Goal: Task Accomplishment & Management: Use online tool/utility

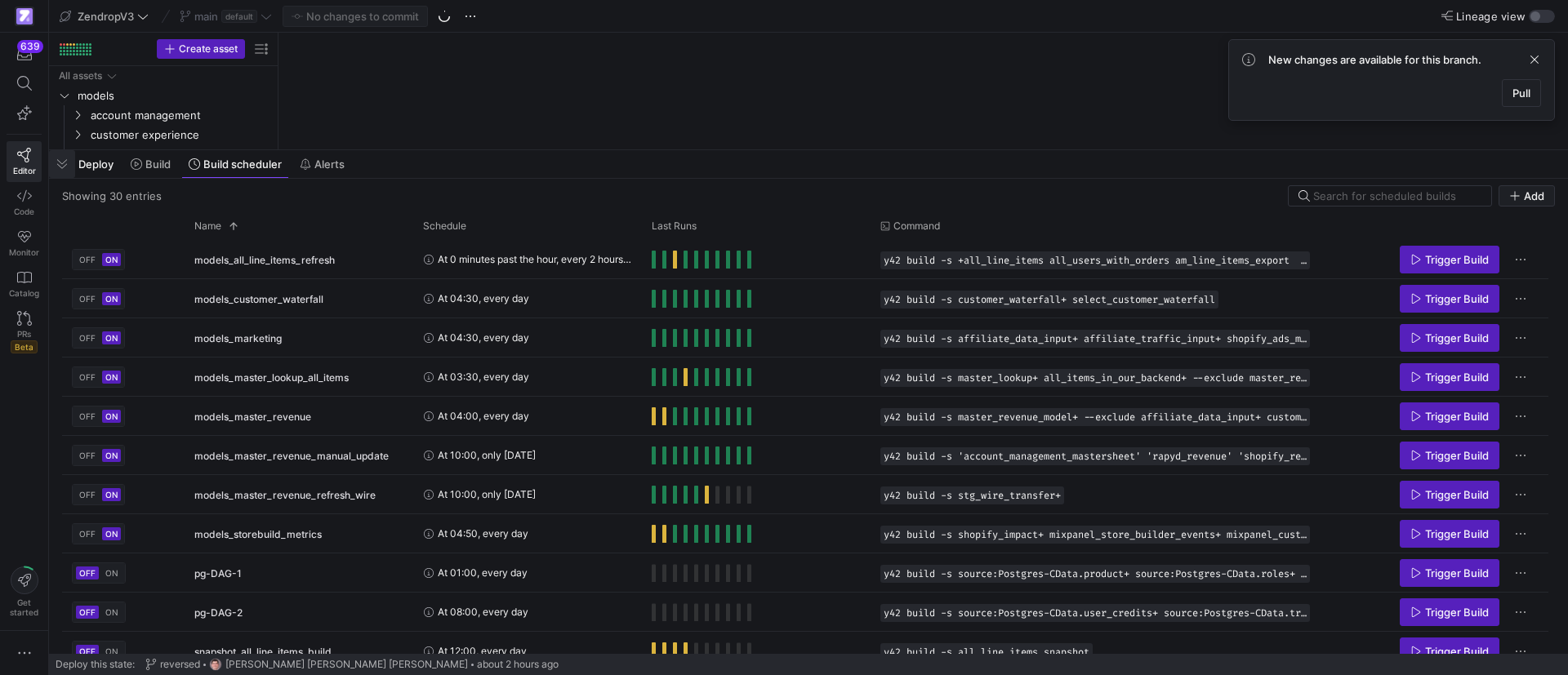
click at [60, 168] on span "button" at bounding box center [62, 163] width 26 height 27
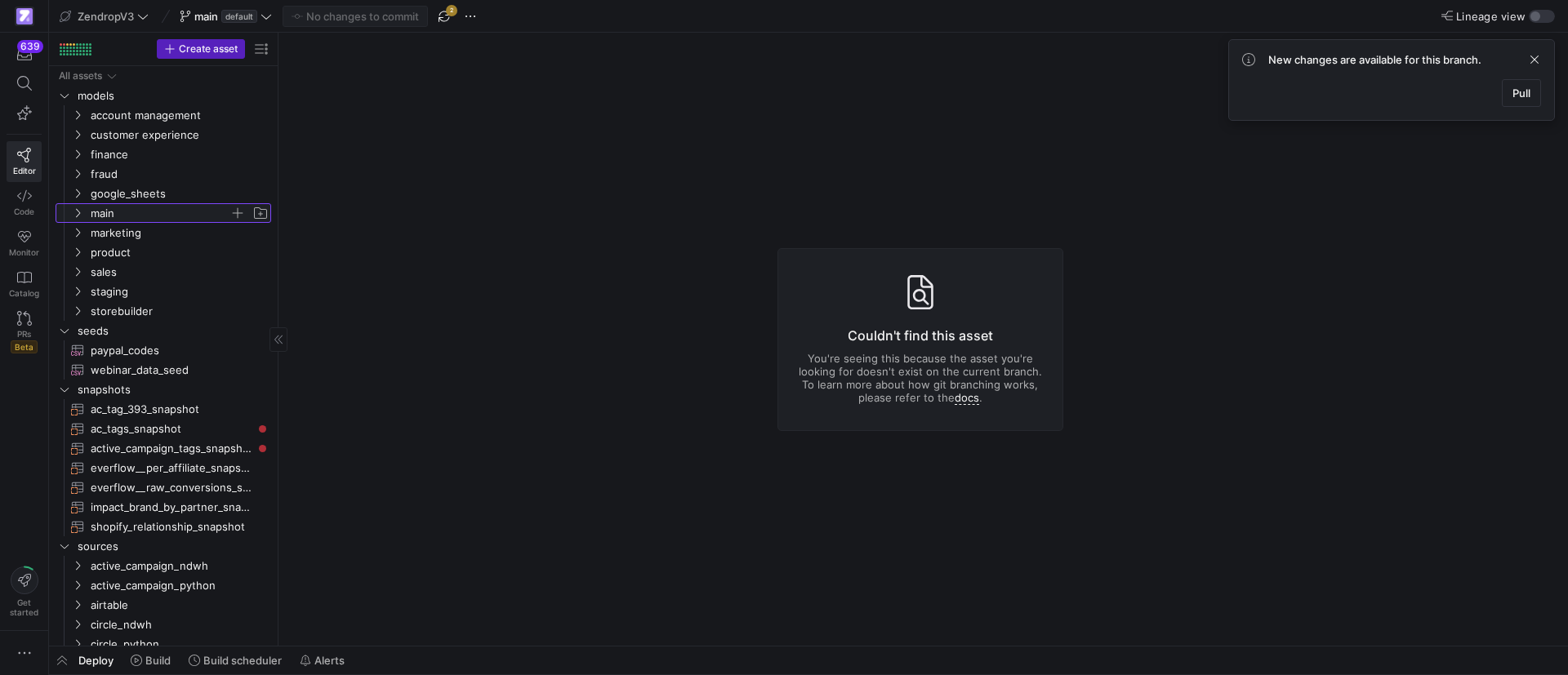
click at [81, 211] on icon "Press SPACE to select this row." at bounding box center [78, 213] width 12 height 10
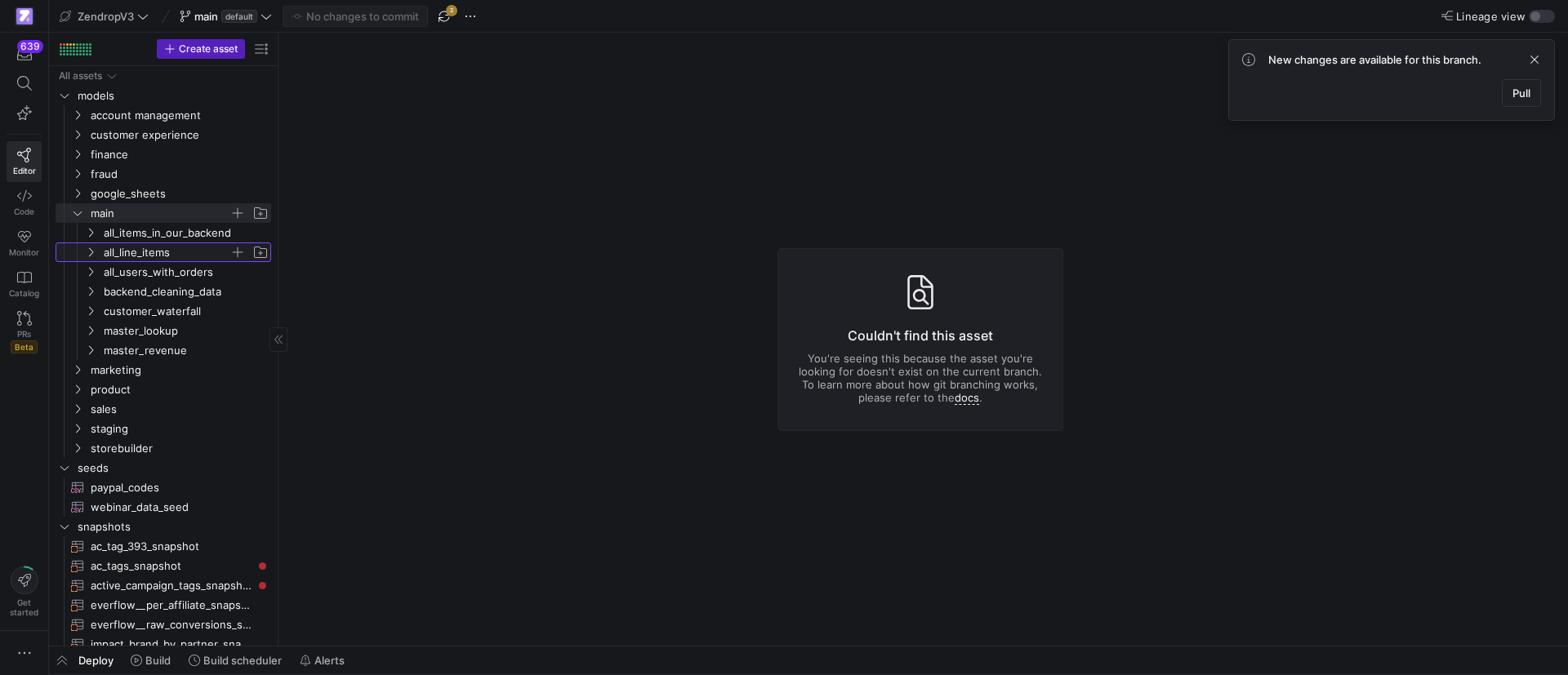
click at [96, 255] on y42-icon "Press SPACE to select this row." at bounding box center [90, 252] width 13 height 13
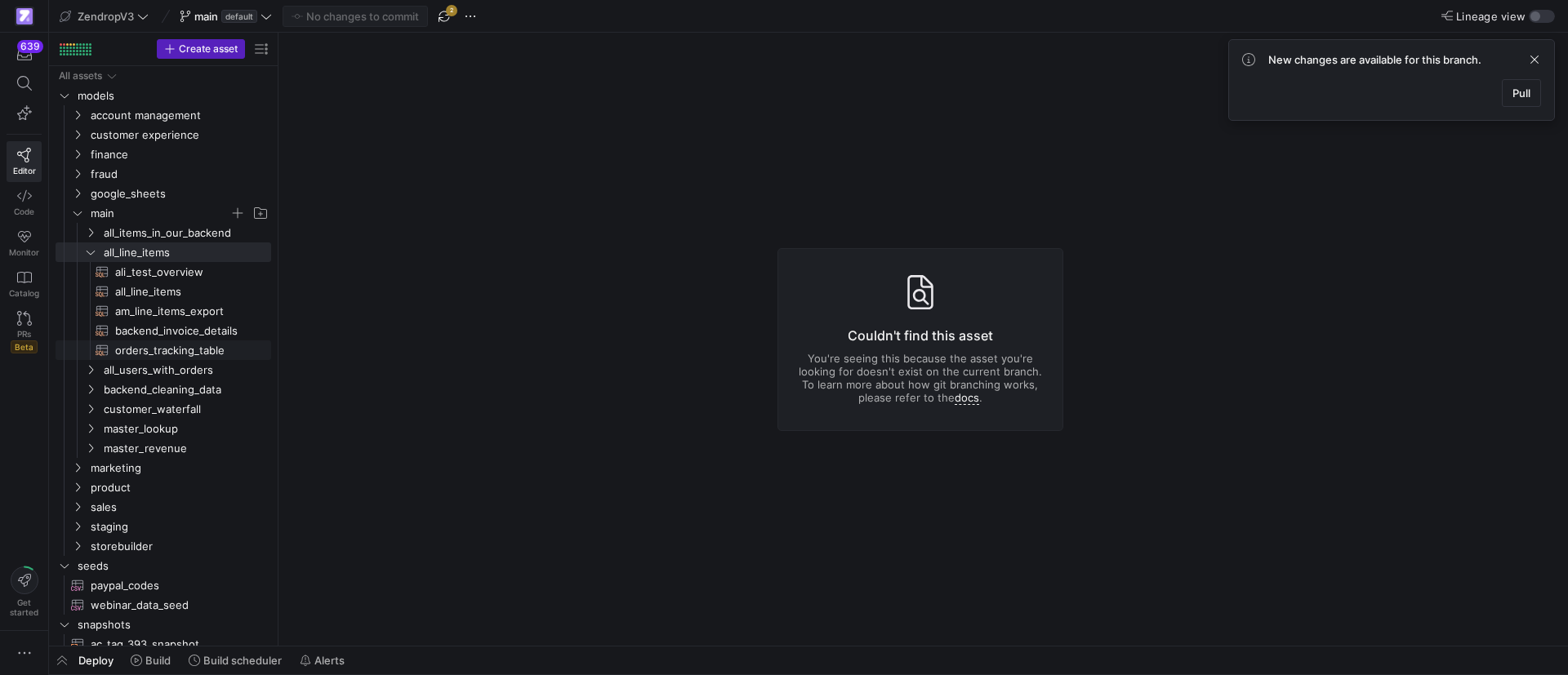
drag, startPoint x: 143, startPoint y: 343, endPoint x: 1514, endPoint y: 115, distance: 1389.8
click at [143, 343] on span "orders_tracking_table​​​​​​​​​​" at bounding box center [184, 351] width 137 height 19
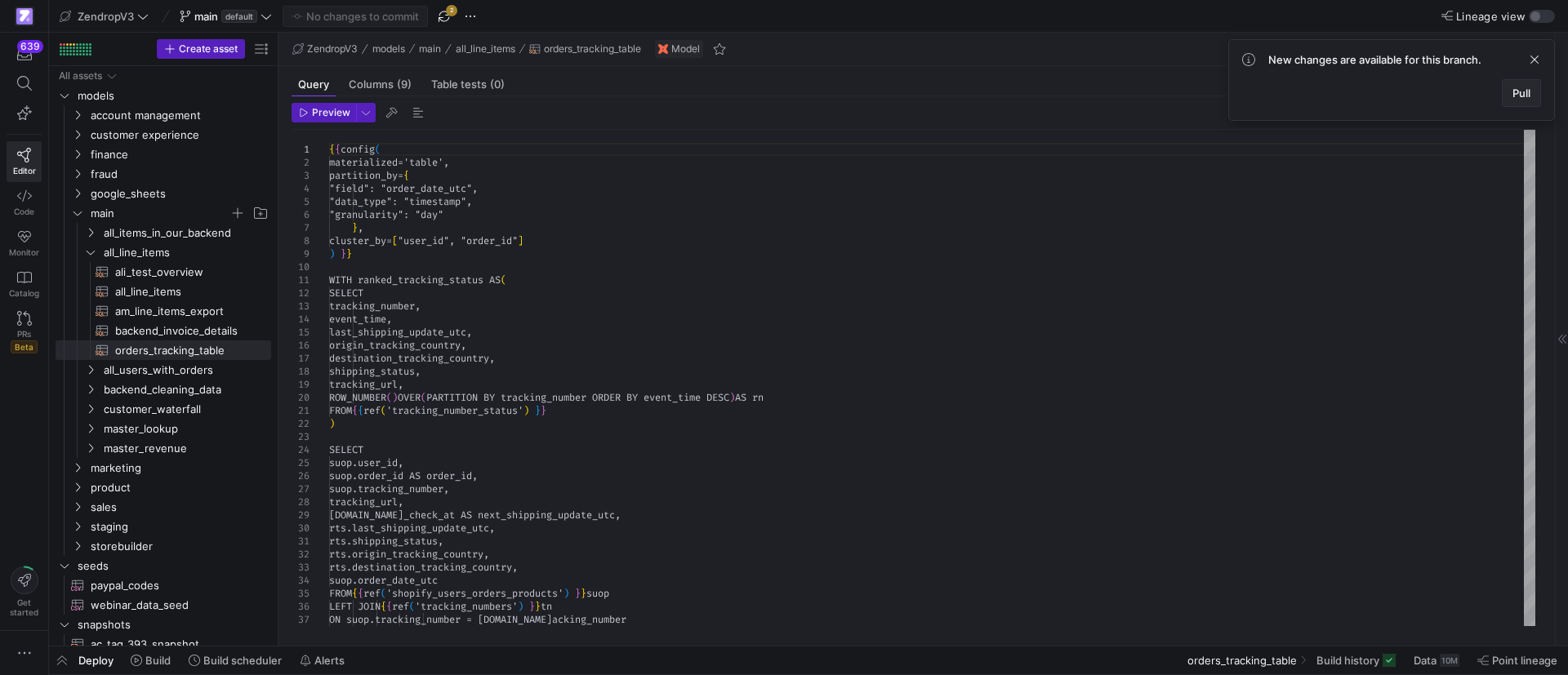
click at [1527, 96] on span "Pull" at bounding box center [1522, 93] width 18 height 13
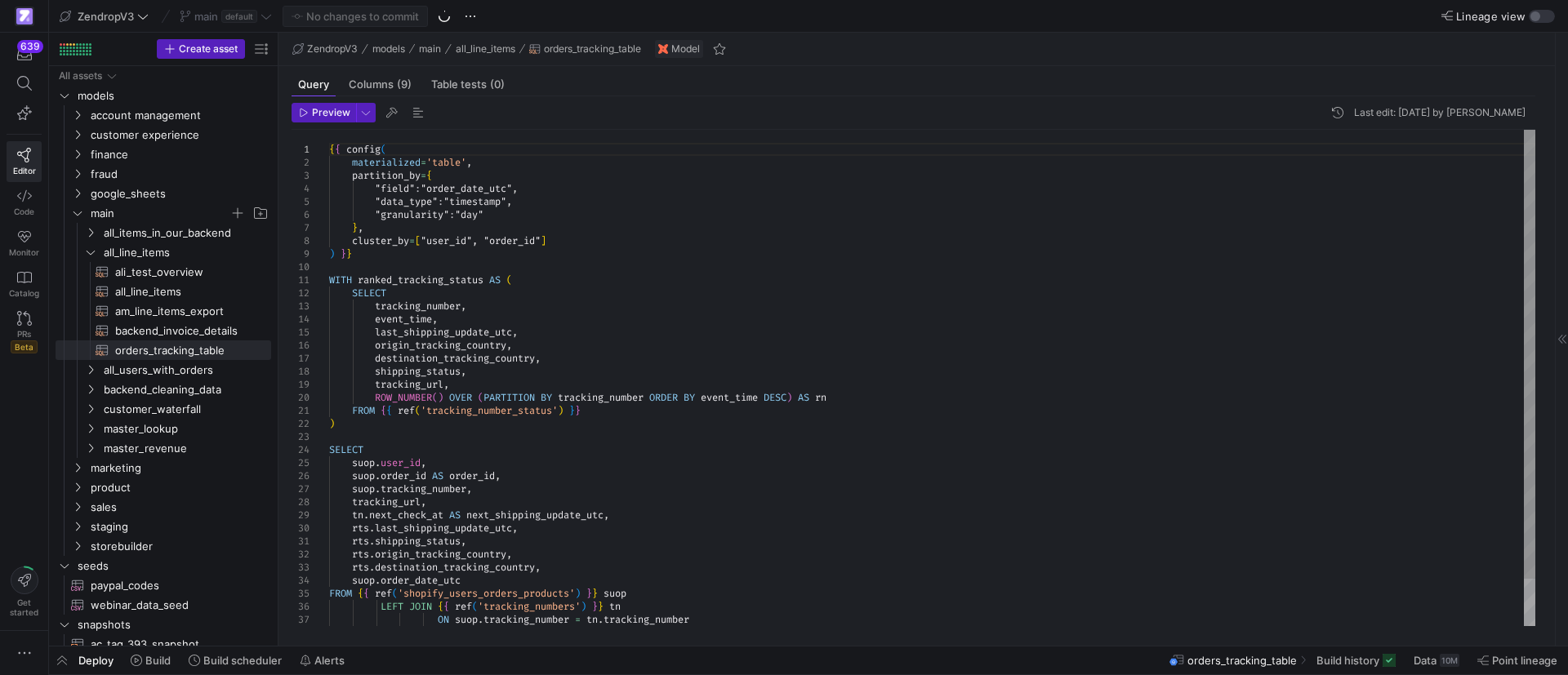
click at [652, 356] on div "{ { config ( materialized = 'table' , partition_by = { "field" : "order_date_ut…" at bounding box center [932, 404] width 1206 height 549
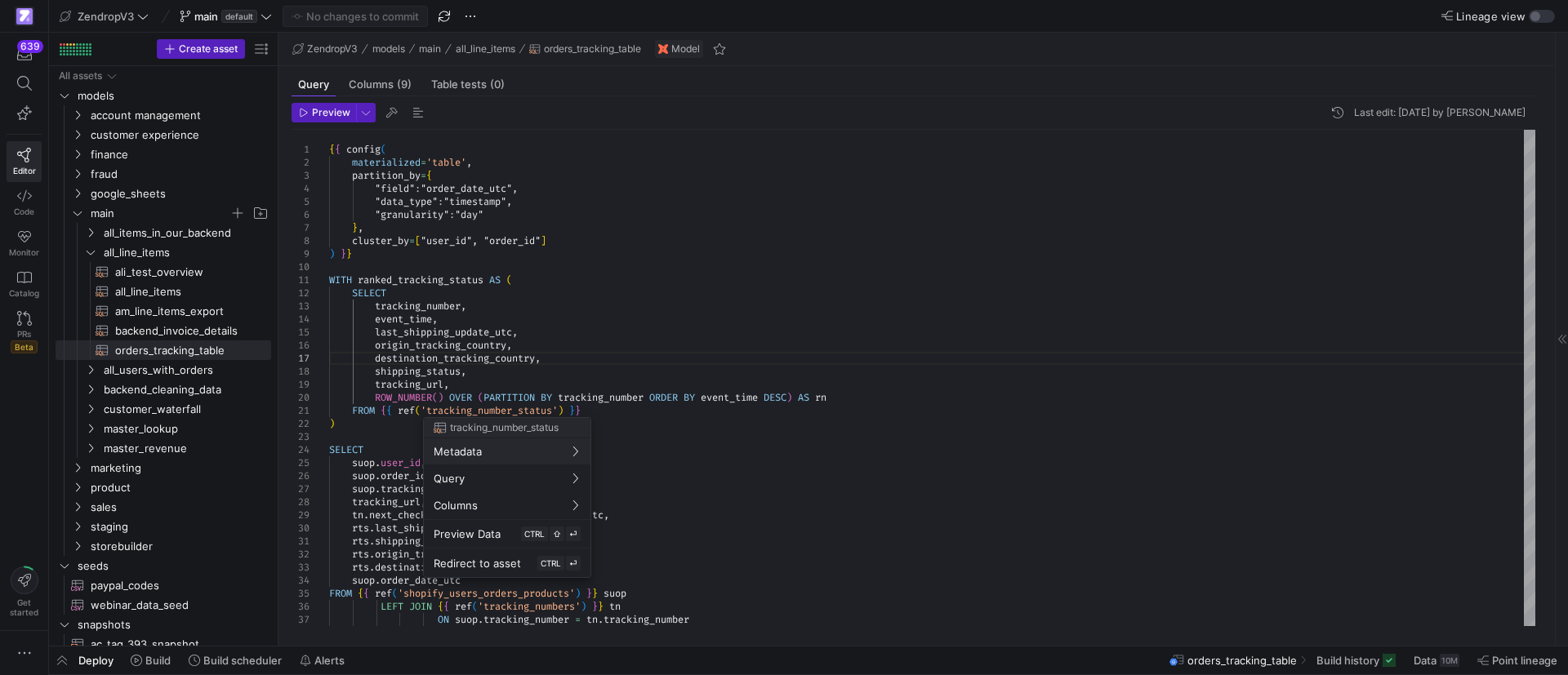
click at [791, 498] on div at bounding box center [784, 337] width 1568 height 675
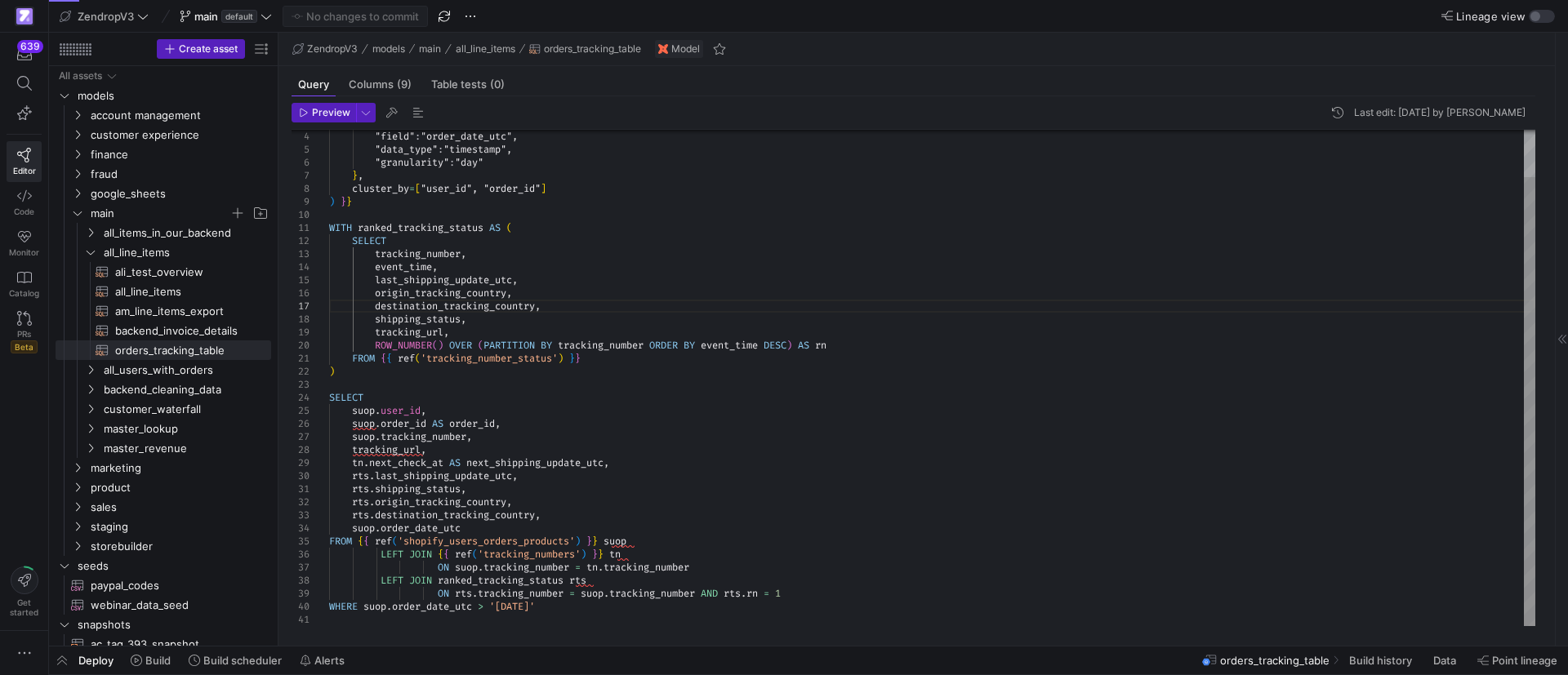
type textarea "rts.shipping_status, rts.origin_tracking_country, rts.destination_tracking_coun…"
click at [632, 581] on div ""field" : "order_date_utc" , "data_type" : "timestamp" , "granularity" : "day" …" at bounding box center [932, 352] width 1206 height 549
